Goal: Information Seeking & Learning: Learn about a topic

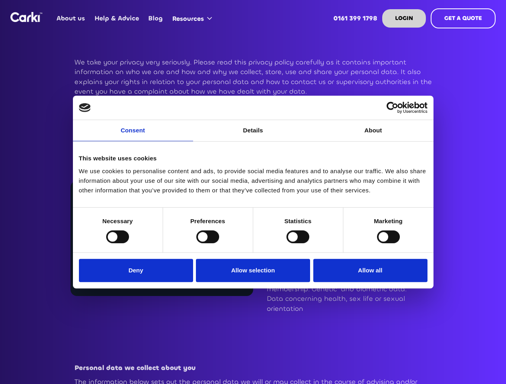
click at [133, 135] on link "Consent" at bounding box center [133, 130] width 120 height 21
click at [253, 135] on link "Details" at bounding box center [253, 130] width 120 height 21
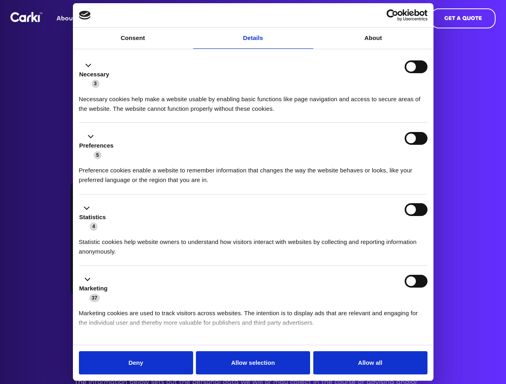
click at [373, 114] on div "Necessary cookies help make a website usable by enabling basic functions like p…" at bounding box center [253, 100] width 348 height 25
click at [117, 237] on li "Statistics 4 Statistic cookies help website owners to understand how visitors i…" at bounding box center [253, 231] width 348 height 72
click at [207, 237] on li "Statistics 4 Statistic cookies help website owners to understand how visitors i…" at bounding box center [253, 231] width 348 height 72
click at [298, 237] on li "Statistics 4 Statistic cookies help website owners to understand how visitors i…" at bounding box center [253, 231] width 348 height 72
click at [388, 237] on li "Statistics 4 Statistic cookies help website owners to understand how visitors i…" at bounding box center [253, 231] width 348 height 72
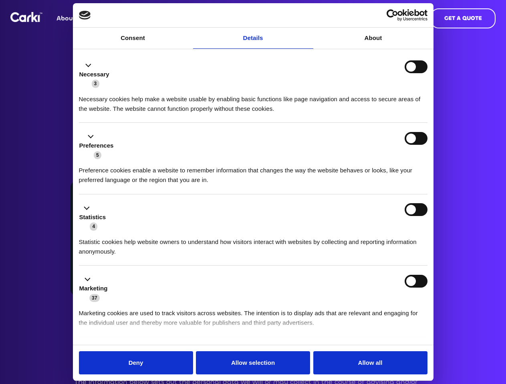
click at [138, 231] on div "Statistics 4" at bounding box center [253, 217] width 348 height 28
click at [253, 231] on div "Statistics 4" at bounding box center [253, 217] width 348 height 28
click at [368, 231] on div "Statistics 4" at bounding box center [253, 217] width 348 height 28
